Goal: Find specific page/section

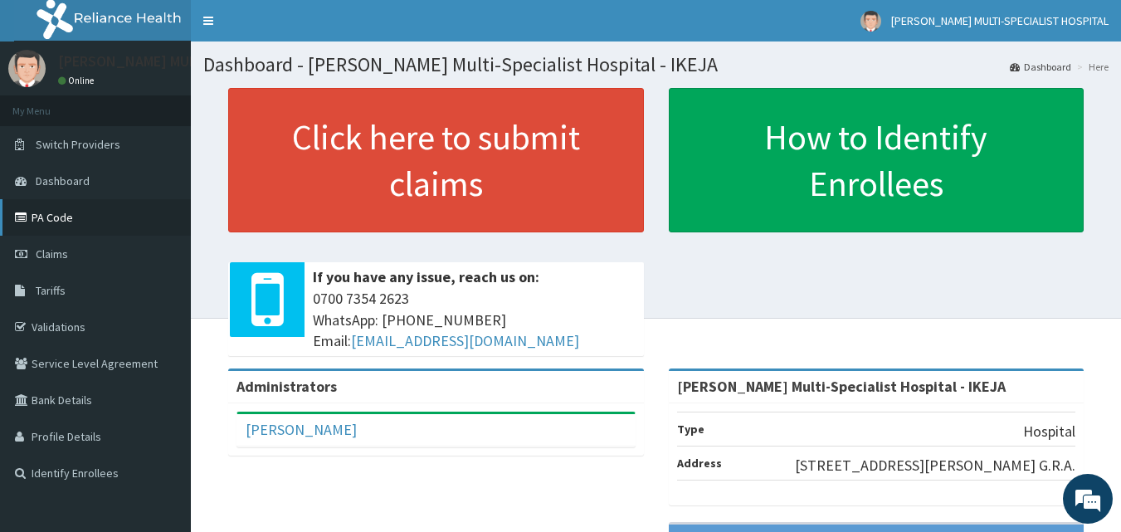
click at [65, 216] on link "PA Code" at bounding box center [95, 217] width 191 height 37
